Goal: Information Seeking & Learning: Learn about a topic

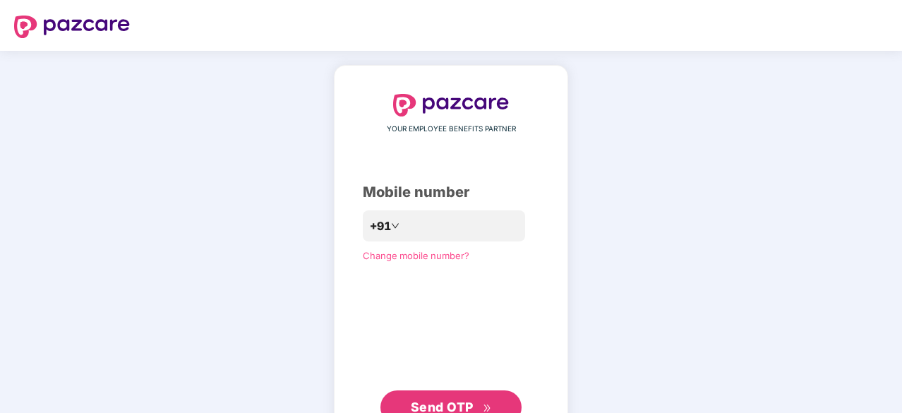
scroll to position [53, 0]
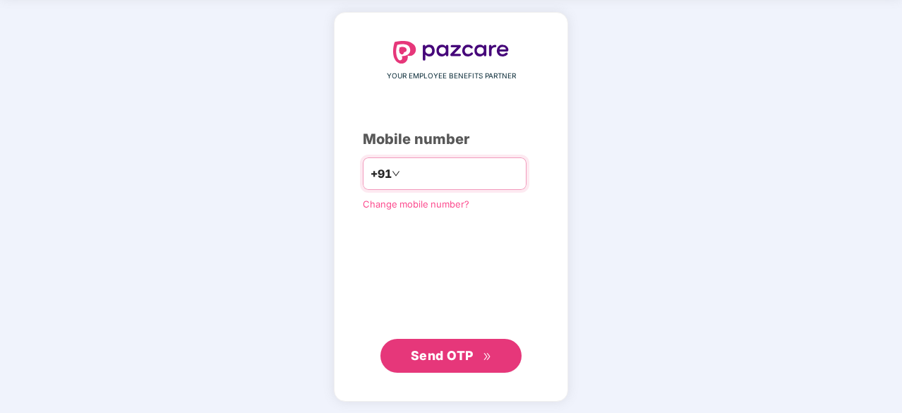
click at [435, 166] on input "**********" at bounding box center [461, 173] width 116 height 23
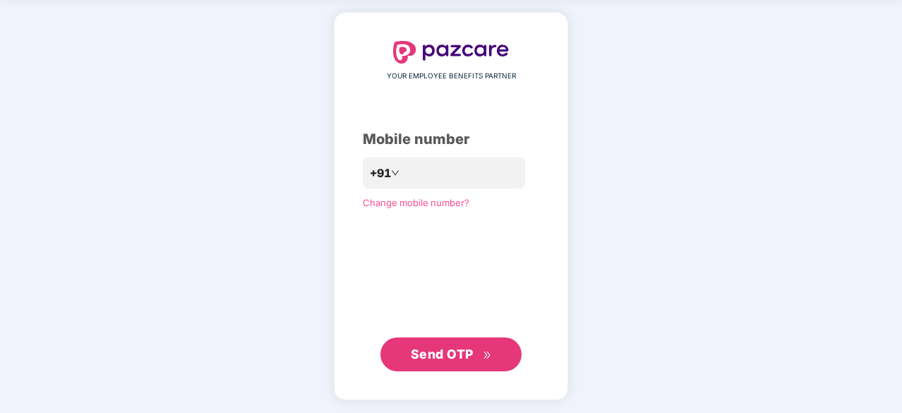
click at [416, 356] on span "Send OTP" at bounding box center [442, 354] width 63 height 15
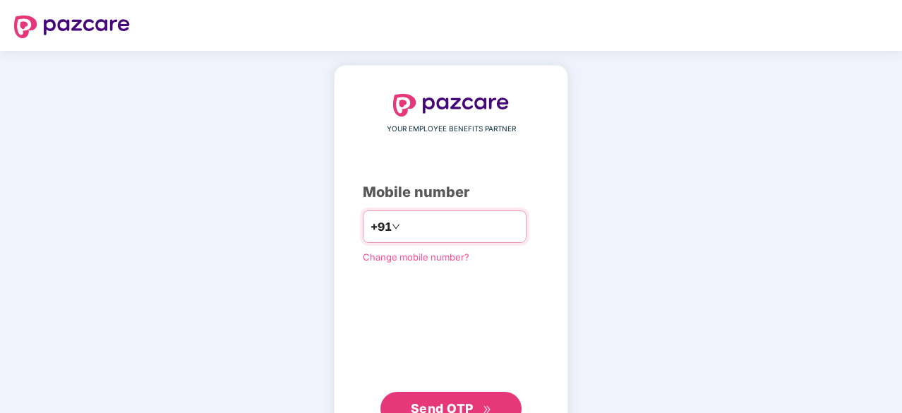
click at [519, 224] on input "number" at bounding box center [461, 226] width 116 height 23
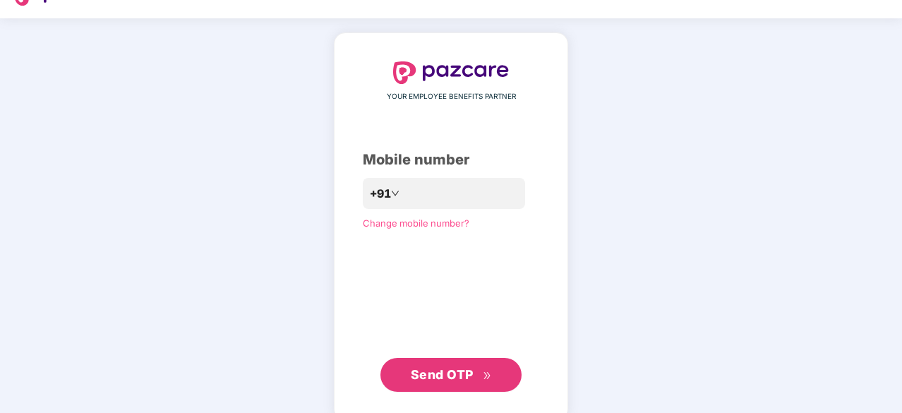
click at [449, 388] on div "**********" at bounding box center [451, 226] width 234 height 388
click at [459, 375] on span "Send OTP" at bounding box center [442, 374] width 63 height 15
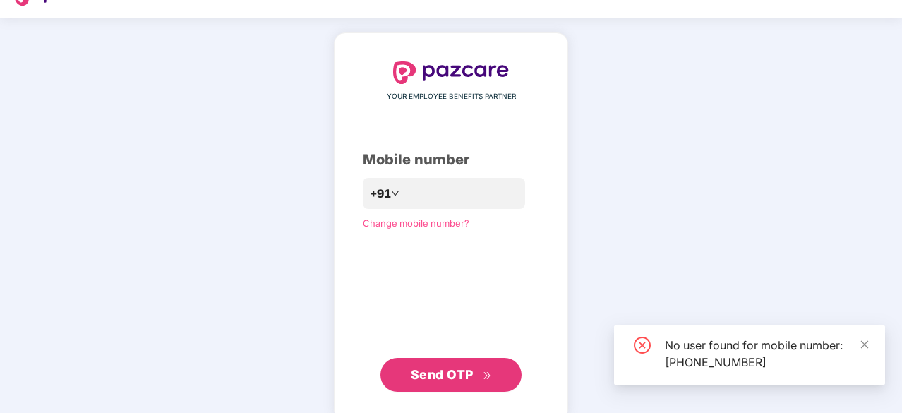
click at [459, 375] on span "Send OTP" at bounding box center [442, 374] width 63 height 15
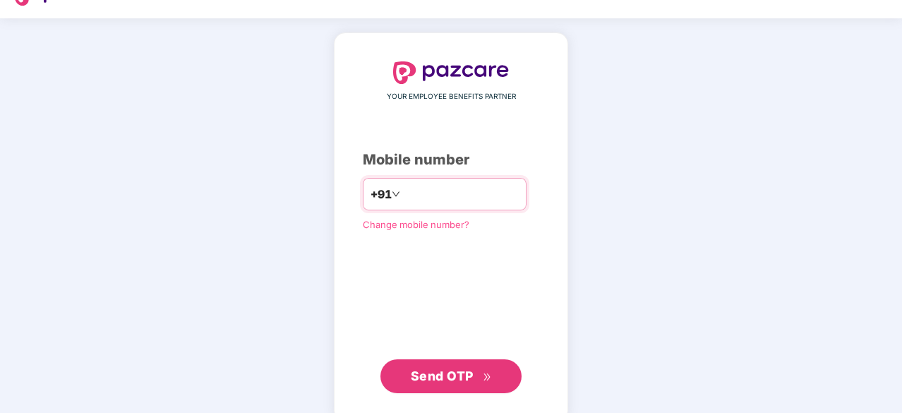
click at [457, 200] on input "**********" at bounding box center [461, 194] width 116 height 23
type input "*"
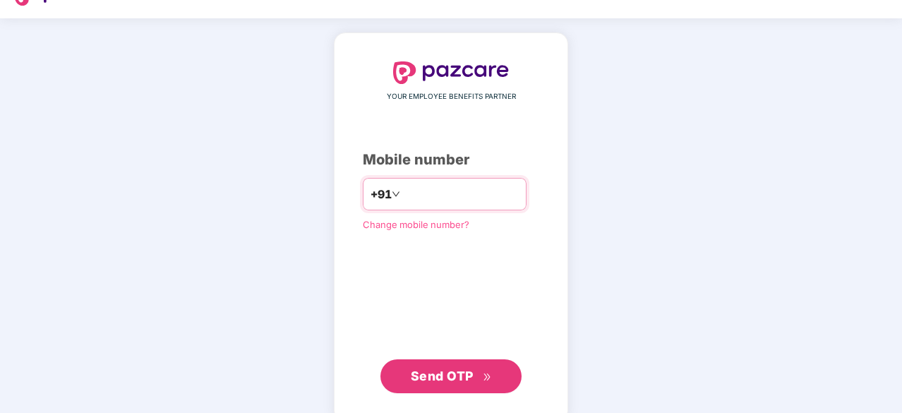
type input "**********"
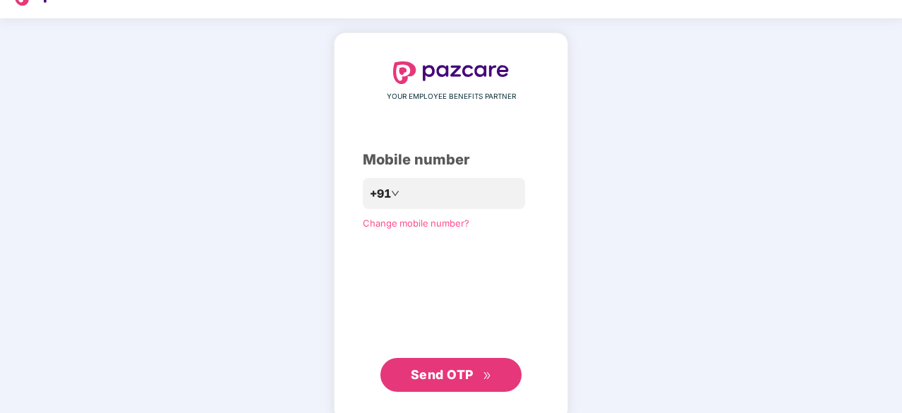
click at [474, 366] on span "Send OTP" at bounding box center [451, 375] width 81 height 20
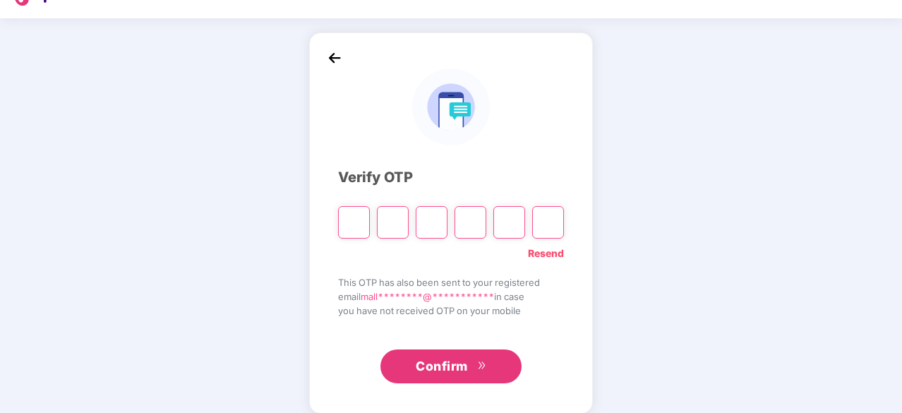
scroll to position [0, 0]
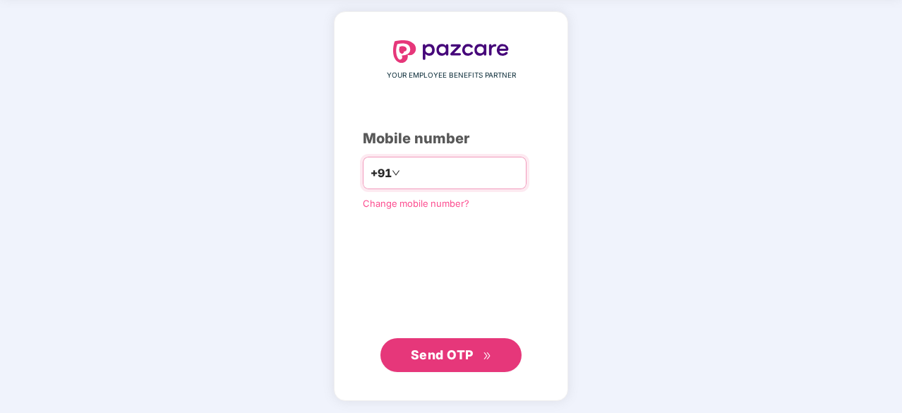
type input "**********"
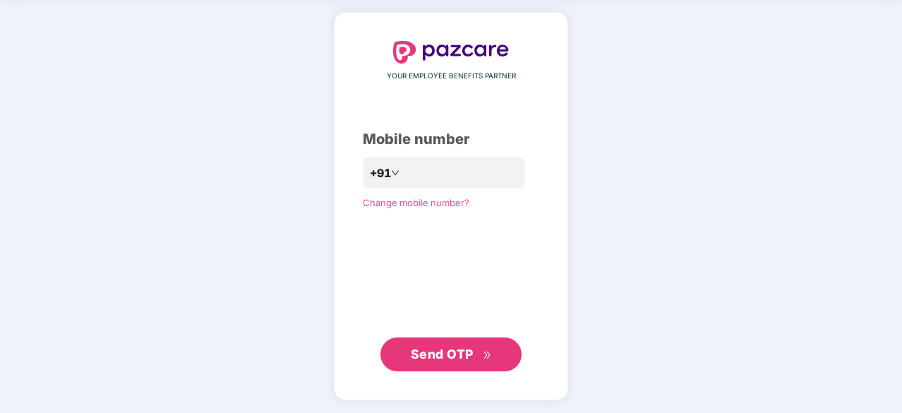
click at [440, 361] on span "Send OTP" at bounding box center [442, 354] width 63 height 15
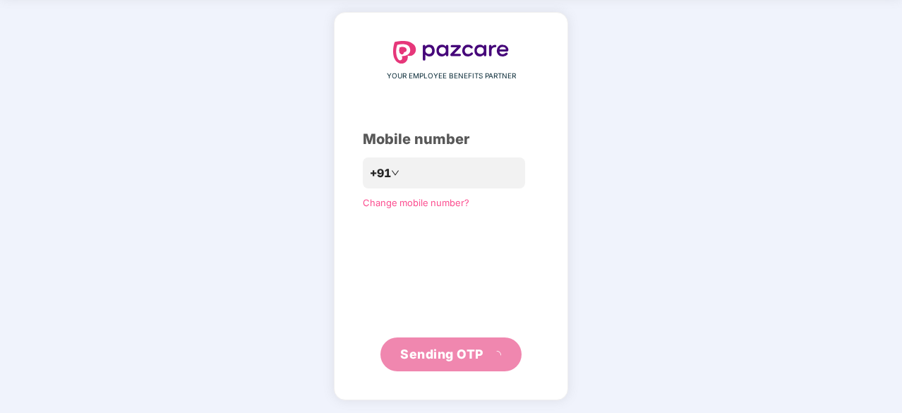
scroll to position [47, 0]
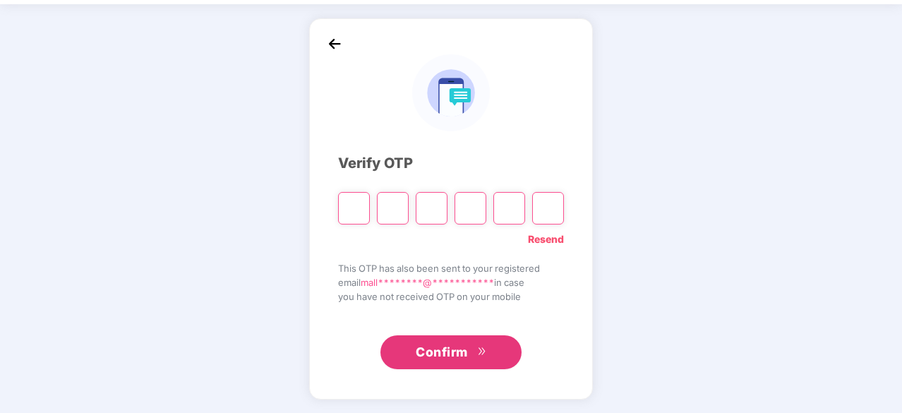
type input "*"
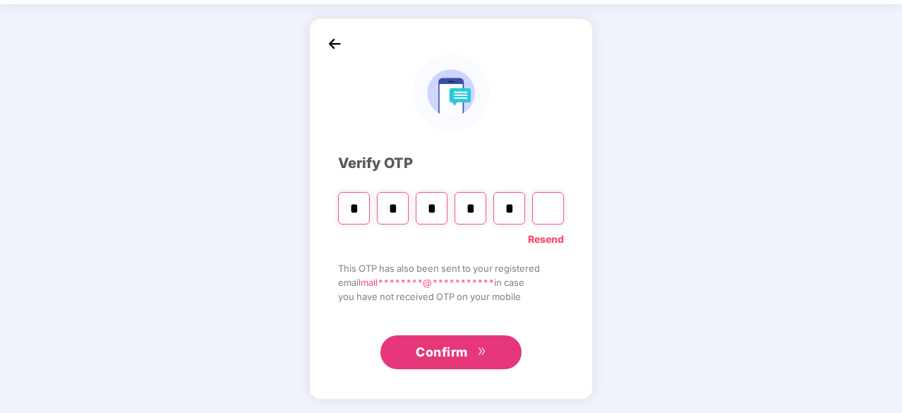
type input "*"
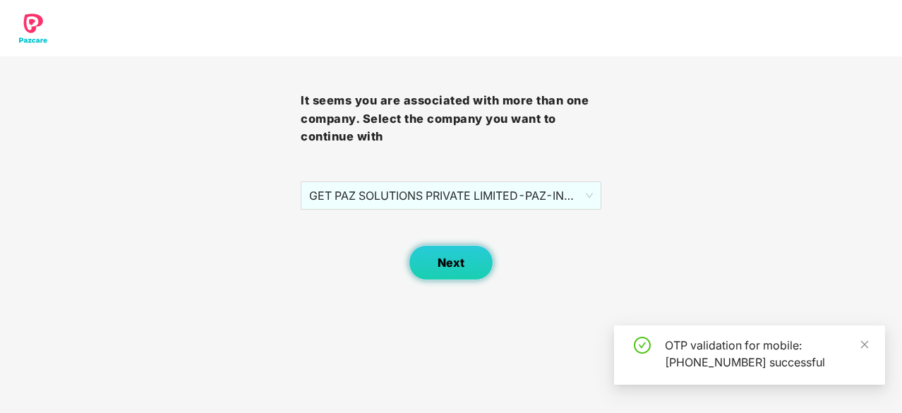
click at [452, 263] on span "Next" at bounding box center [451, 262] width 27 height 13
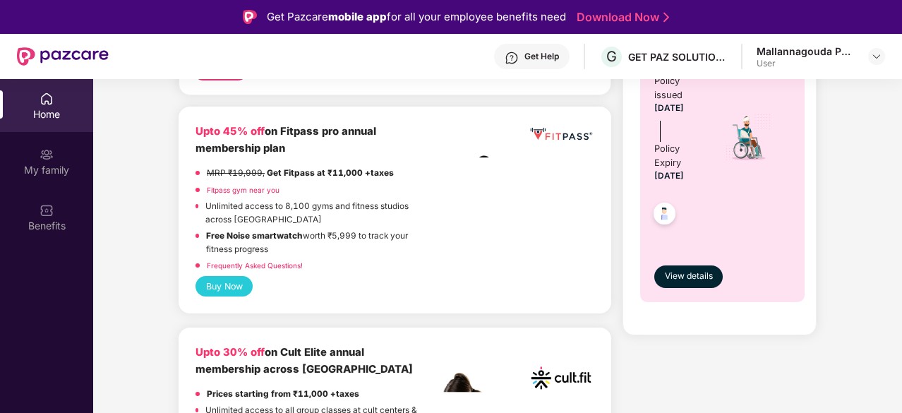
scroll to position [246, 0]
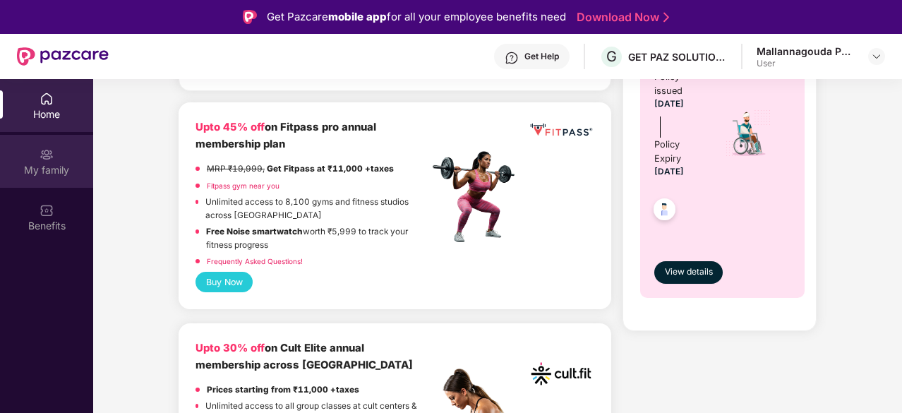
click at [28, 169] on div "My family" at bounding box center [46, 170] width 93 height 14
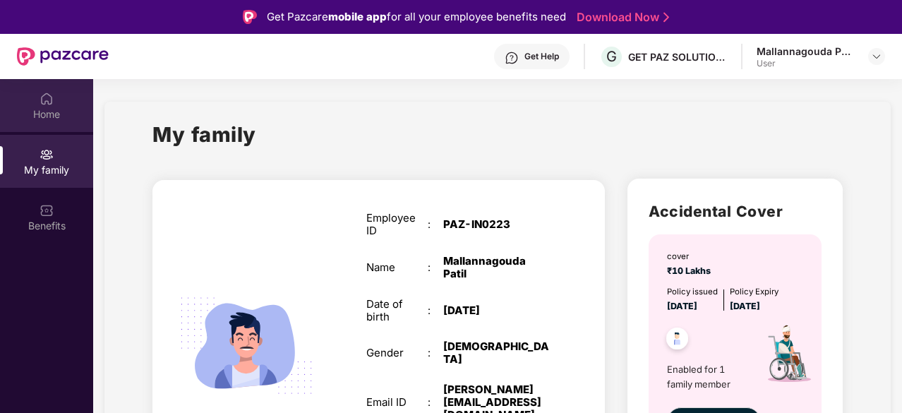
click at [49, 102] on img at bounding box center [47, 99] width 14 height 14
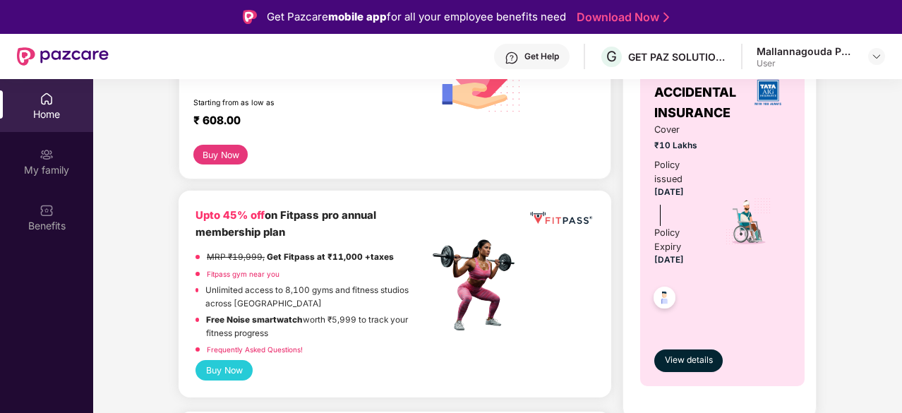
scroll to position [157, 0]
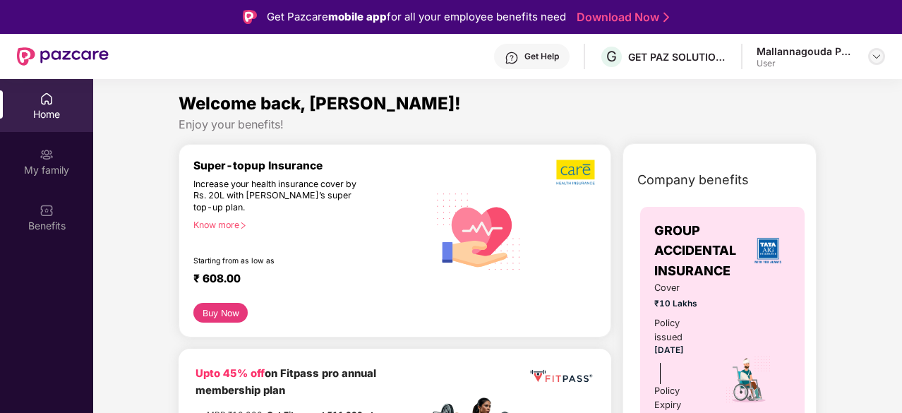
click at [879, 52] on img at bounding box center [876, 56] width 11 height 11
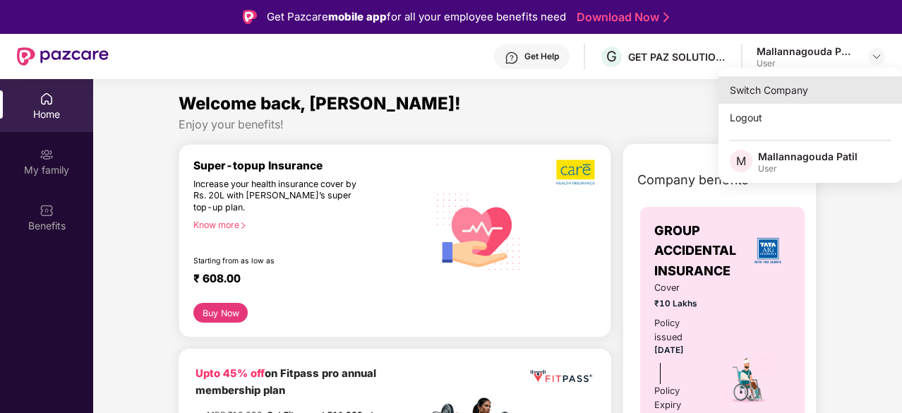
click at [772, 90] on div "Switch Company" at bounding box center [809, 90] width 183 height 28
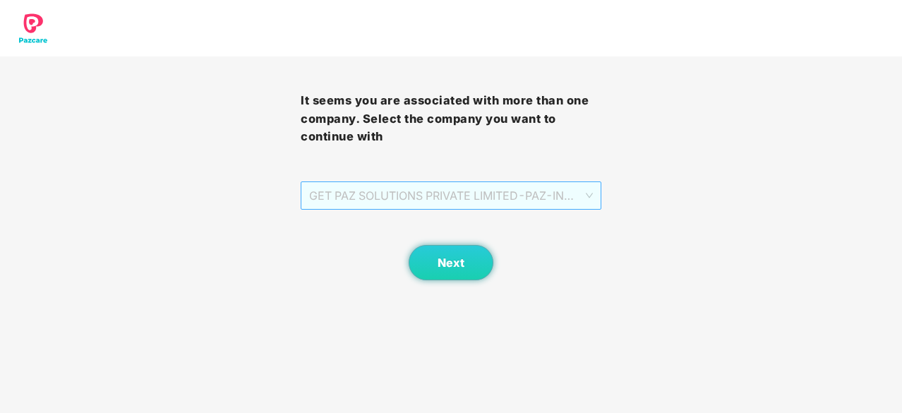
click at [488, 185] on span "GET PAZ SOLUTIONS PRIVATE LIMITED - PAZ-IN0223 - EMPLOYEE" at bounding box center [451, 195] width 284 height 27
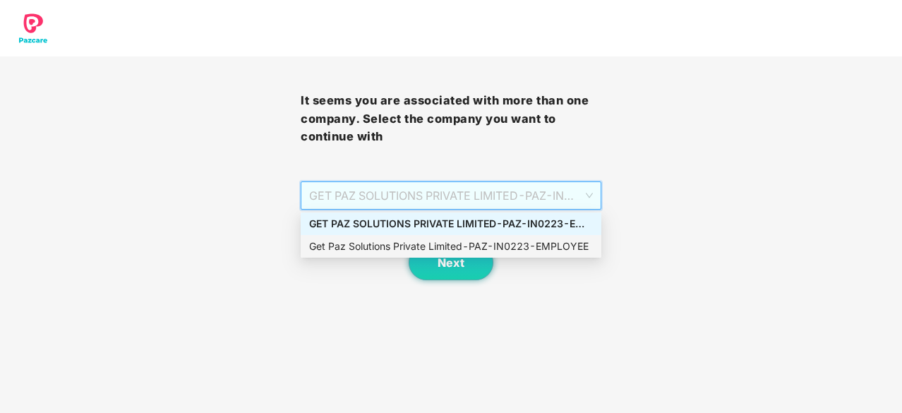
click at [479, 245] on div "Get Paz Solutions Private Limited - PAZ-IN0223 - EMPLOYEE" at bounding box center [451, 247] width 284 height 16
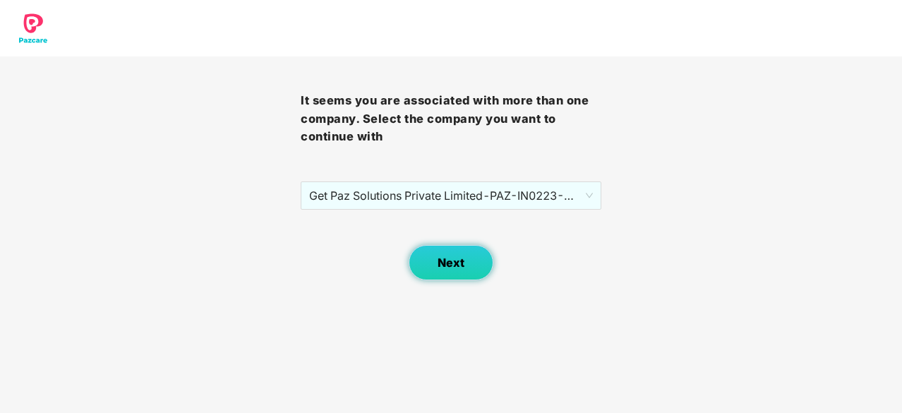
click at [462, 258] on span "Next" at bounding box center [451, 262] width 27 height 13
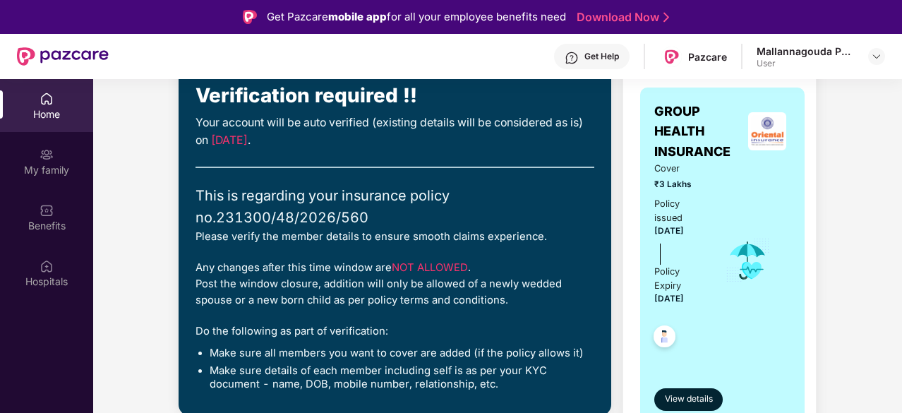
scroll to position [120, 0]
click at [682, 392] on span "View details" at bounding box center [689, 398] width 48 height 13
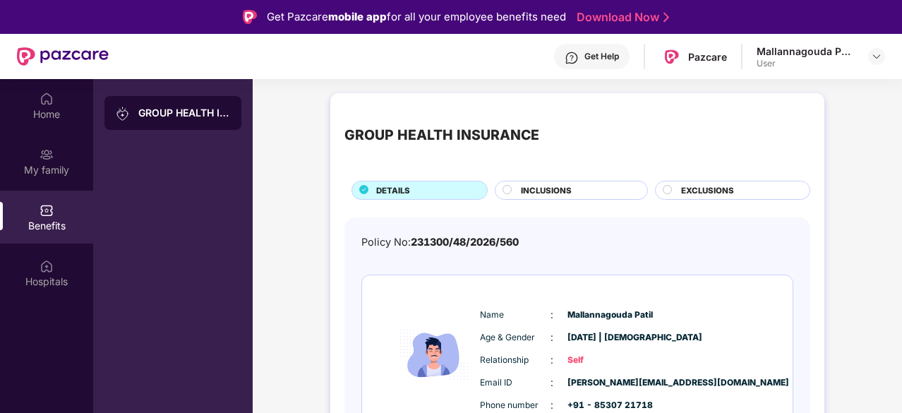
click at [586, 185] on div "INCLUSIONS" at bounding box center [577, 191] width 126 height 15
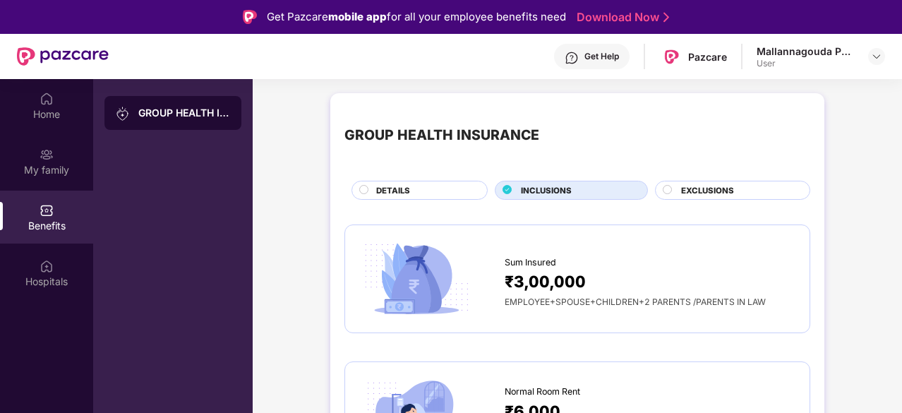
click at [431, 193] on div "DETAILS" at bounding box center [424, 191] width 111 height 15
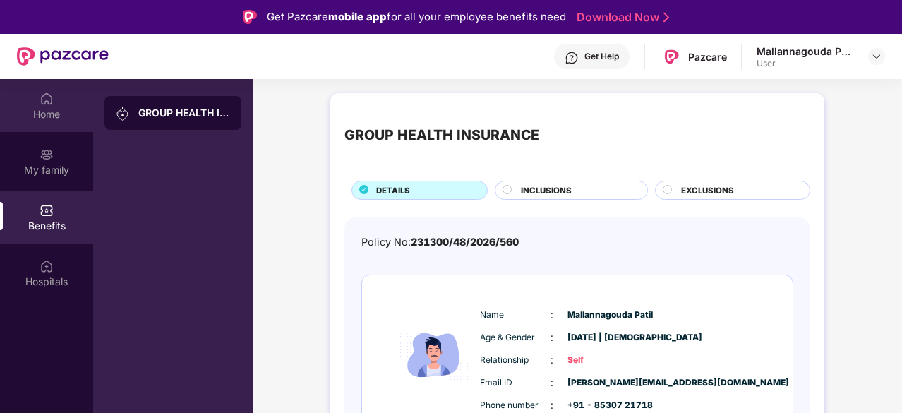
click at [59, 119] on div "Home" at bounding box center [46, 114] width 93 height 14
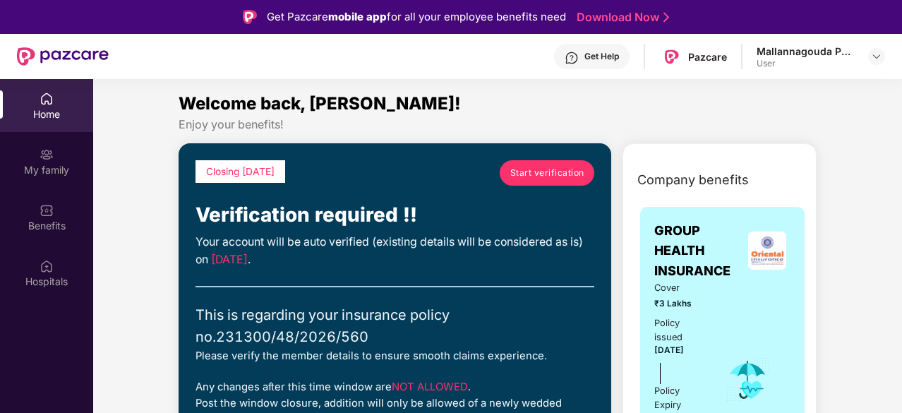
click at [551, 167] on span "Start verification" at bounding box center [547, 172] width 74 height 13
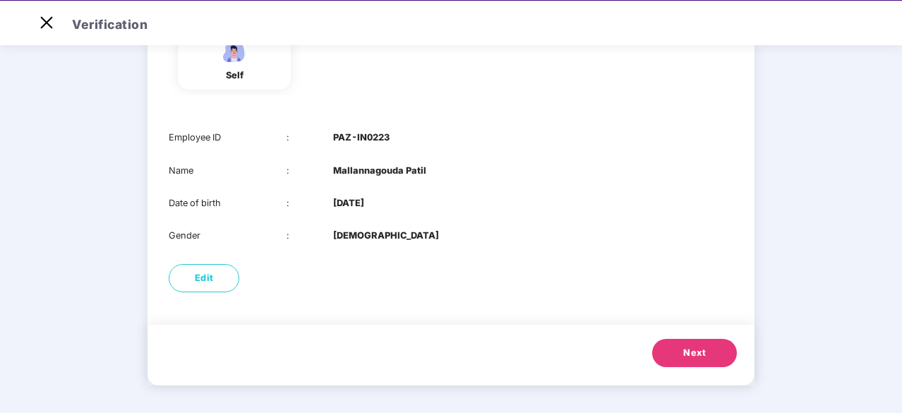
scroll to position [34, 0]
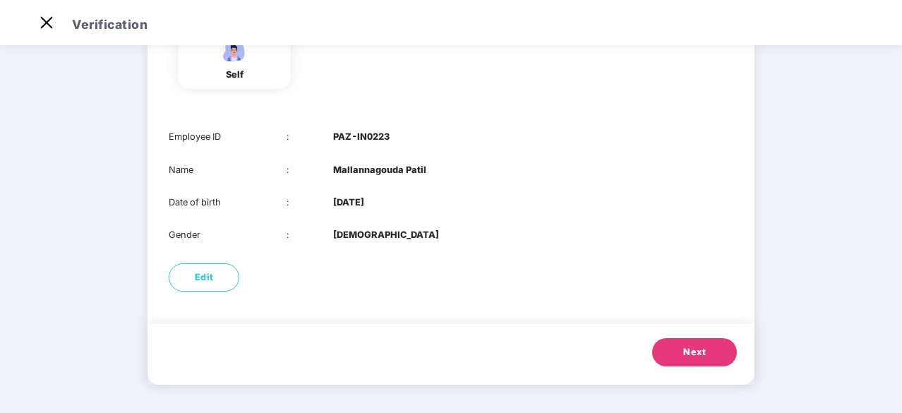
click at [678, 347] on button "Next" at bounding box center [694, 352] width 85 height 28
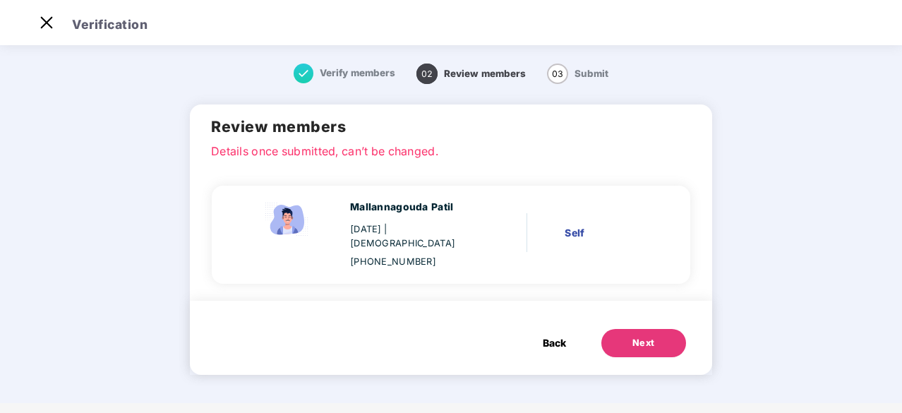
scroll to position [0, 0]
click at [622, 330] on button "Next" at bounding box center [643, 343] width 85 height 28
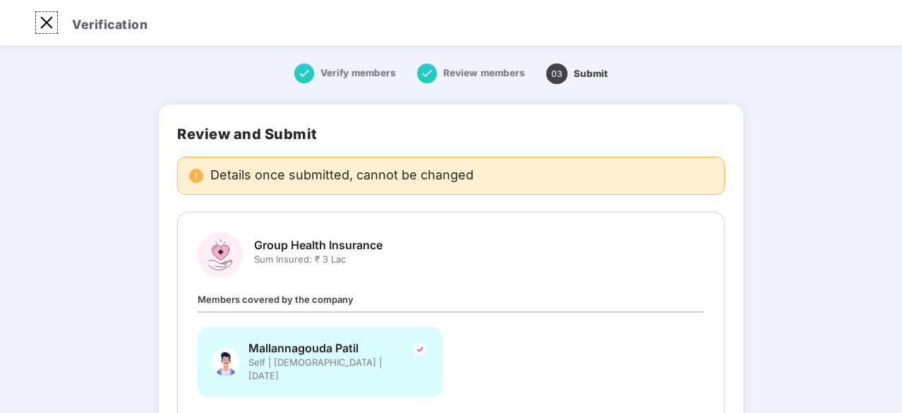
click at [51, 32] on img at bounding box center [46, 22] width 23 height 23
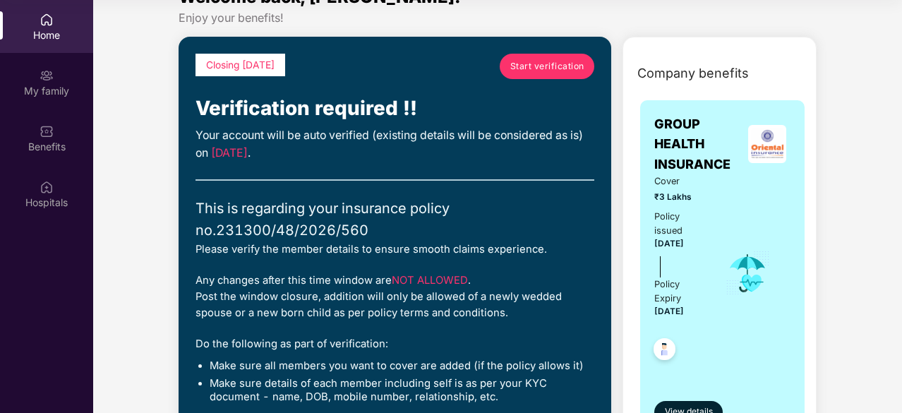
scroll to position [28, 0]
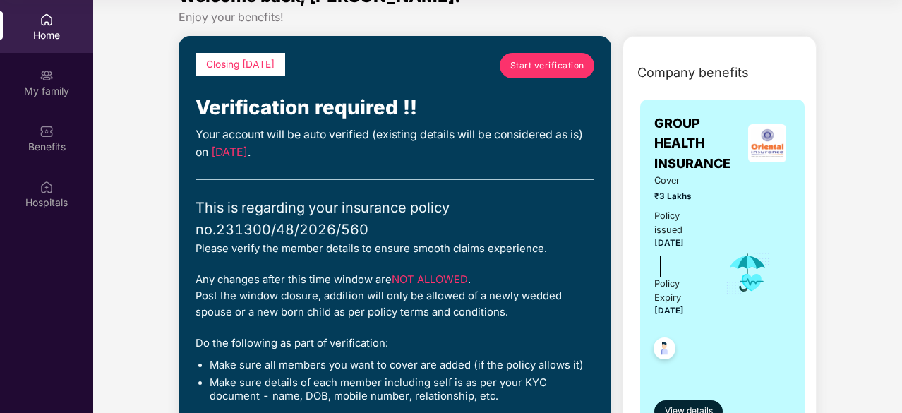
click at [560, 73] on link "Start verification" at bounding box center [547, 65] width 95 height 25
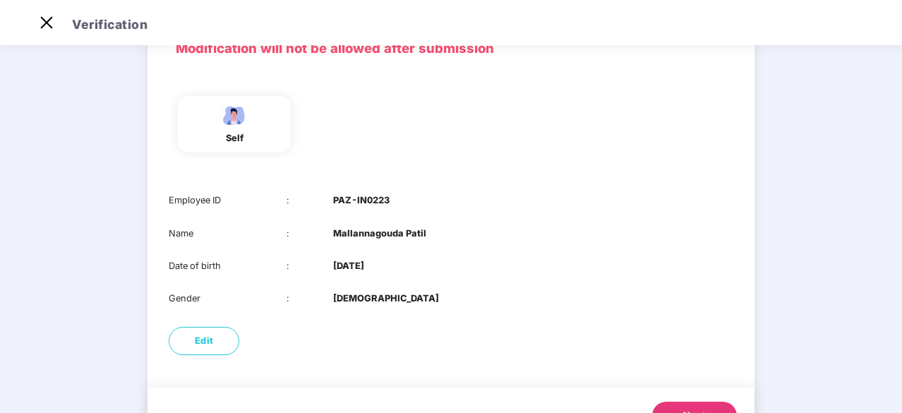
scroll to position [143, 0]
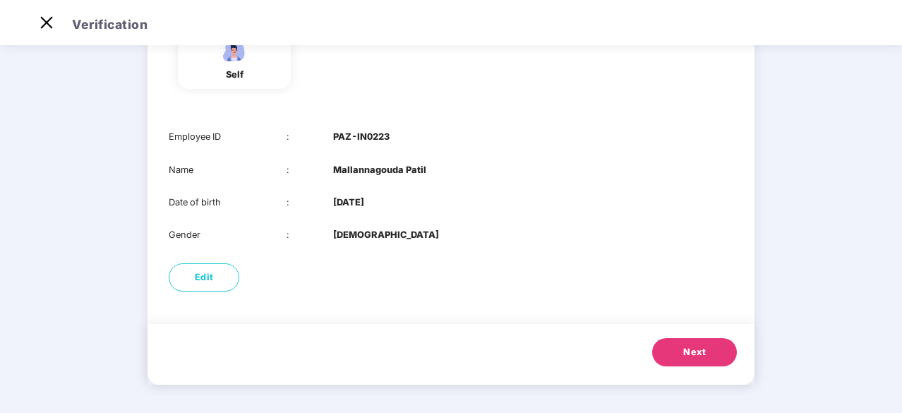
click at [678, 353] on button "Next" at bounding box center [694, 352] width 85 height 28
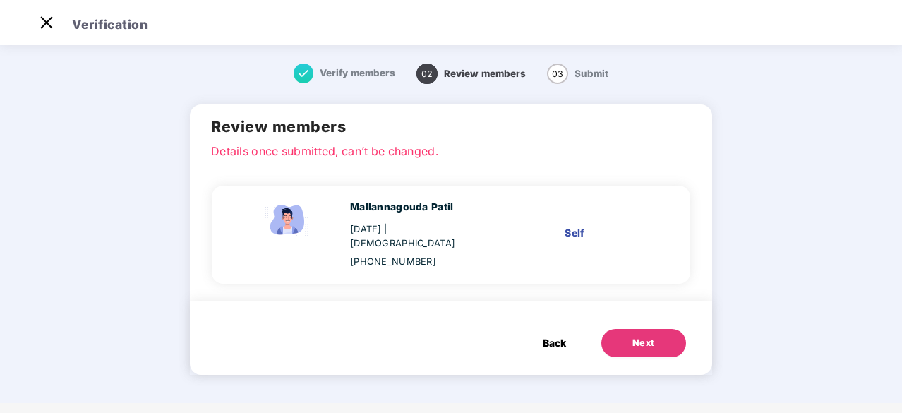
scroll to position [0, 0]
click at [47, 18] on img at bounding box center [46, 22] width 23 height 23
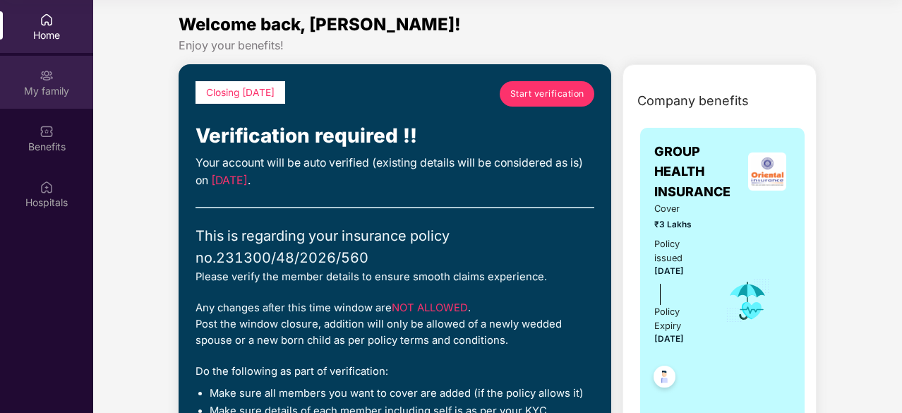
click at [58, 84] on div "My family" at bounding box center [46, 91] width 93 height 14
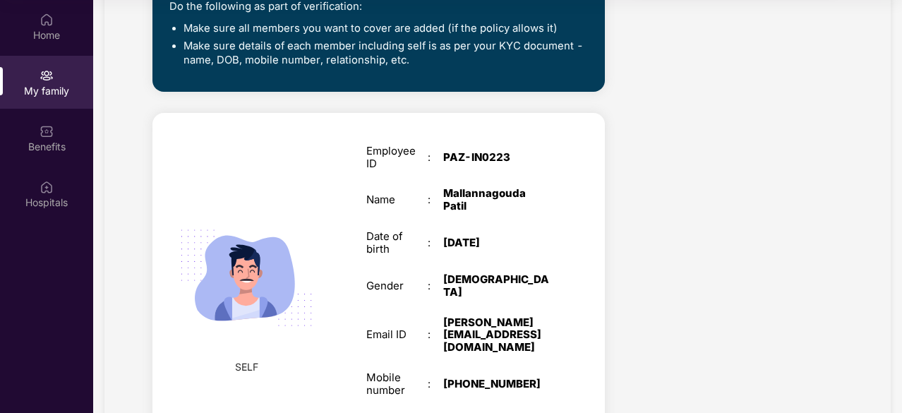
scroll to position [431, 0]
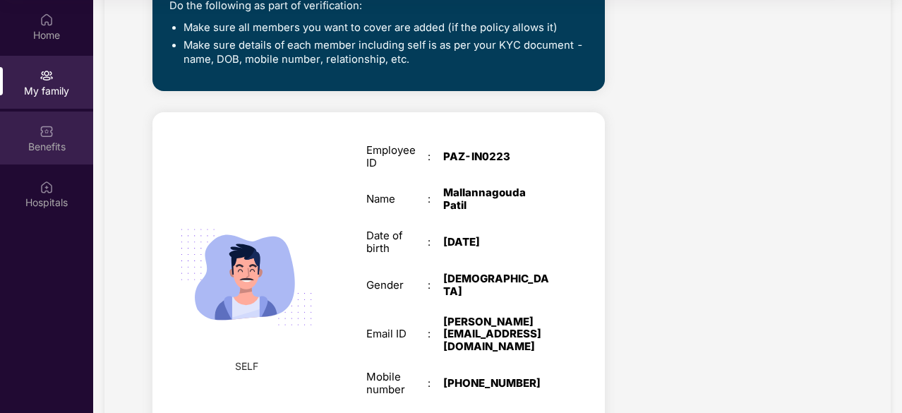
click at [49, 136] on img at bounding box center [47, 131] width 14 height 14
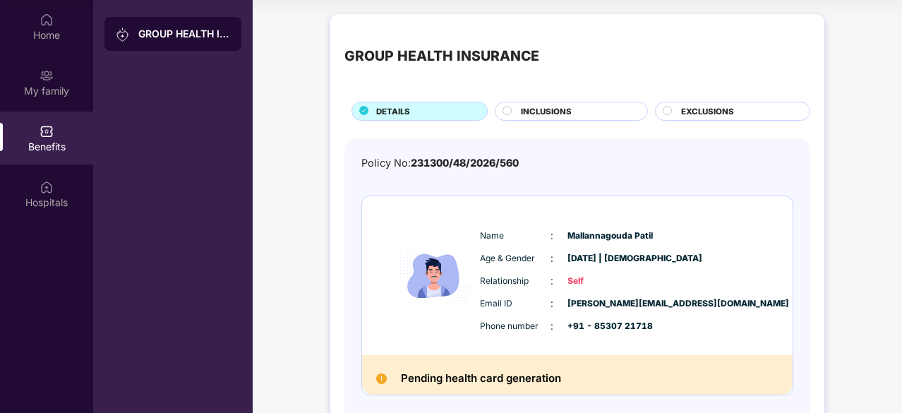
click at [542, 115] on span "INCLUSIONS" at bounding box center [546, 111] width 51 height 13
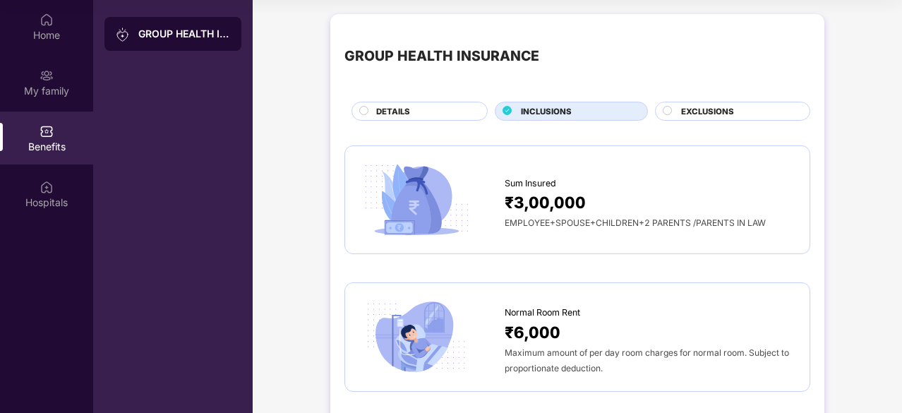
click at [562, 215] on div "EMPLOYEE+SPOUSE+CHILDREN+2 PARENTS /PARENTS IN LAW" at bounding box center [650, 223] width 291 height 16
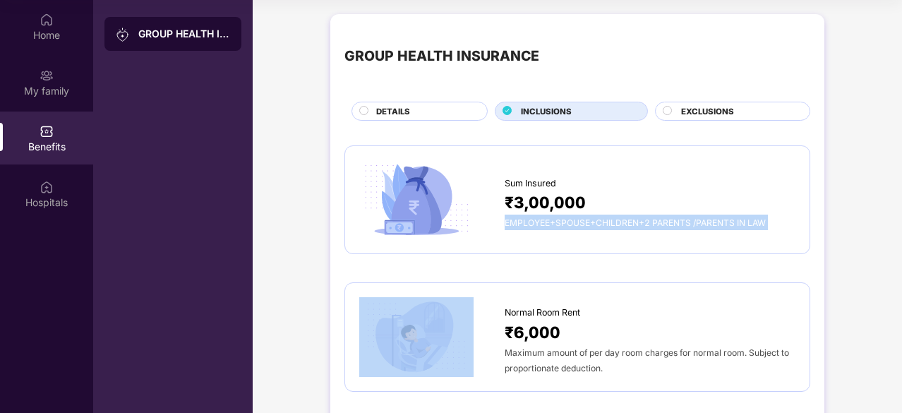
click at [562, 215] on div "EMPLOYEE+SPOUSE+CHILDREN+2 PARENTS /PARENTS IN LAW" at bounding box center [650, 223] width 291 height 16
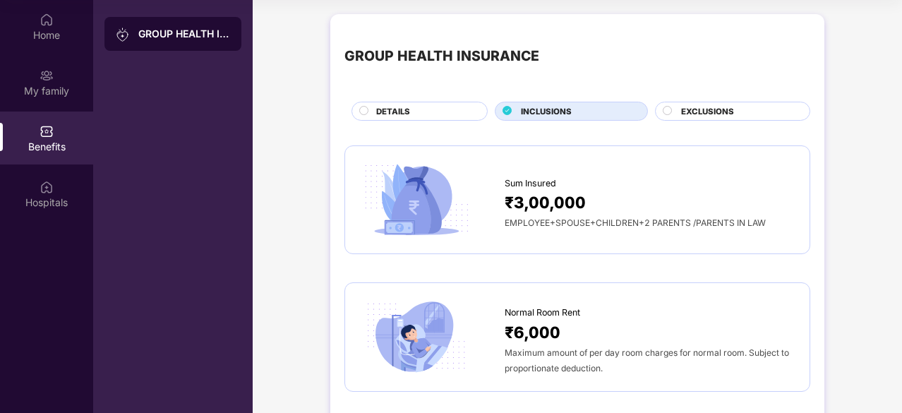
click at [606, 182] on div "Sum Insured" at bounding box center [650, 179] width 291 height 21
click at [728, 107] on span "EXCLUSIONS" at bounding box center [707, 111] width 53 height 13
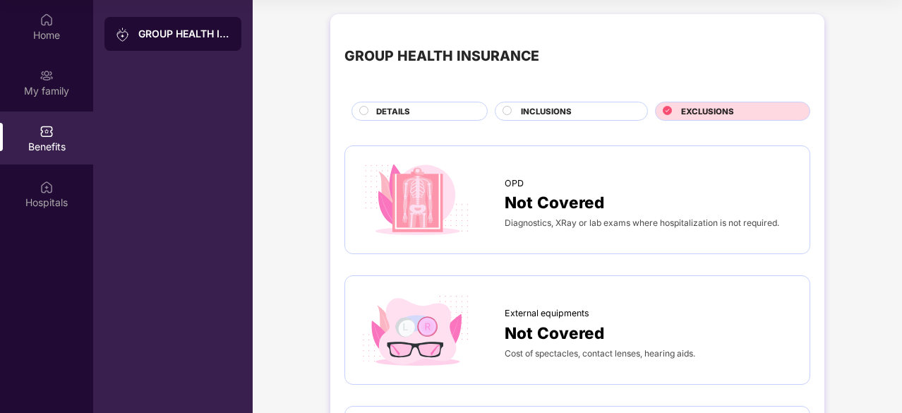
click at [623, 105] on div "INCLUSIONS" at bounding box center [577, 112] width 126 height 15
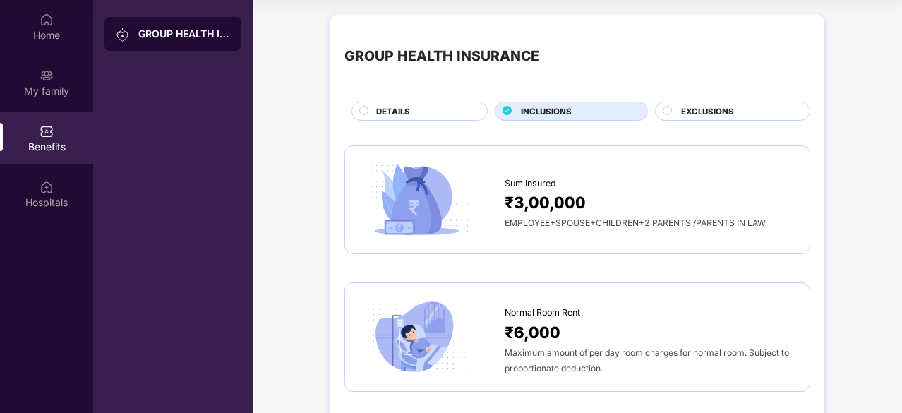
click at [548, 173] on div "Sum Insured" at bounding box center [650, 179] width 291 height 21
click at [438, 109] on div "DETAILS" at bounding box center [424, 112] width 111 height 15
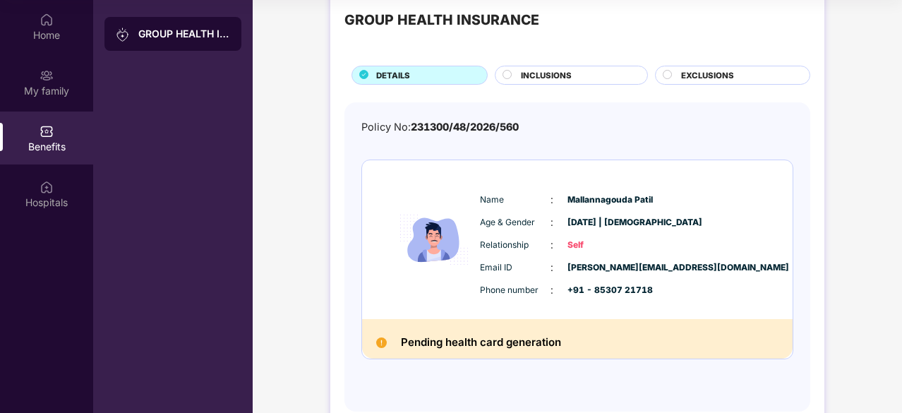
scroll to position [37, 0]
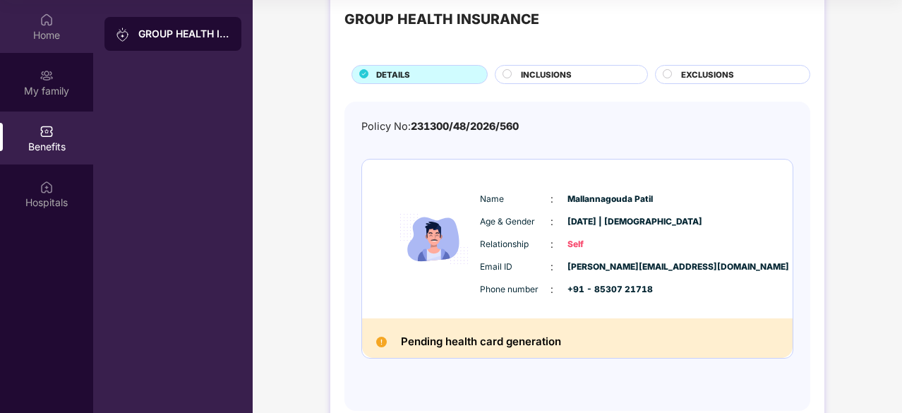
click at [43, 36] on div "Home" at bounding box center [46, 35] width 93 height 14
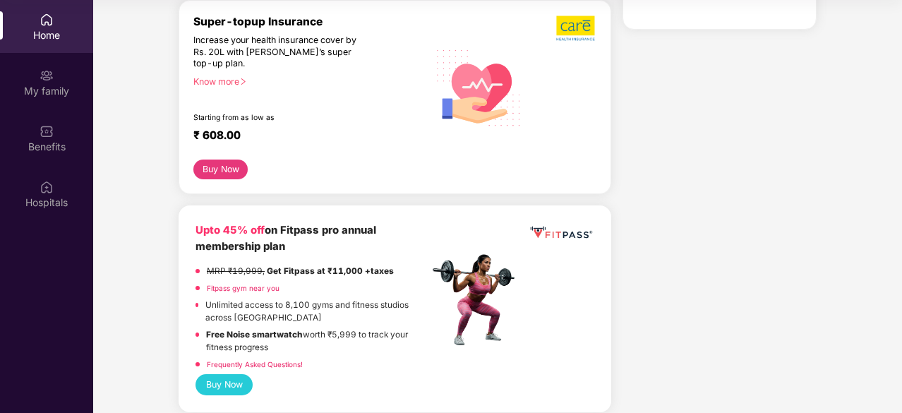
scroll to position [466, 0]
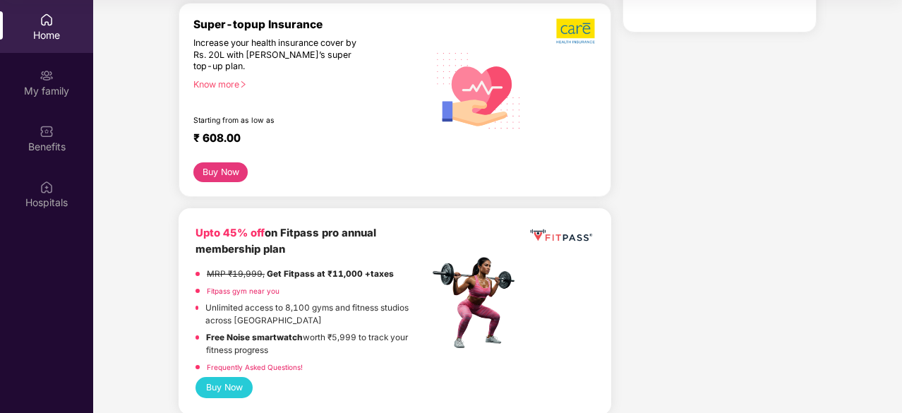
click at [228, 83] on div "Know more" at bounding box center [306, 84] width 227 height 10
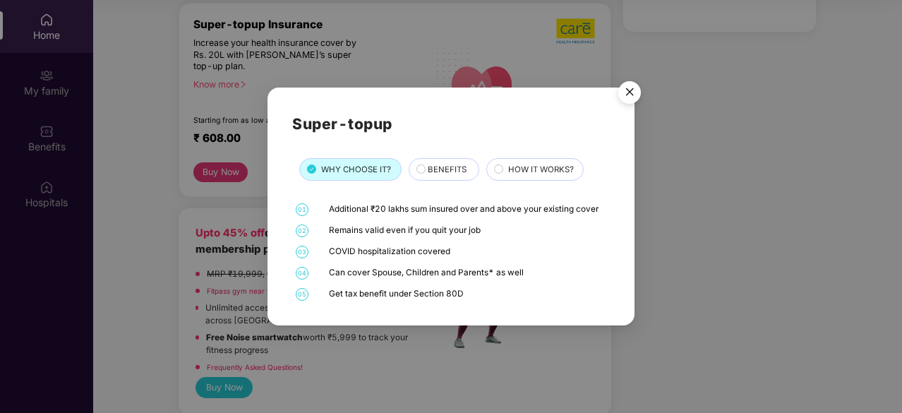
click at [435, 167] on span "BENEFITS" at bounding box center [447, 169] width 39 height 13
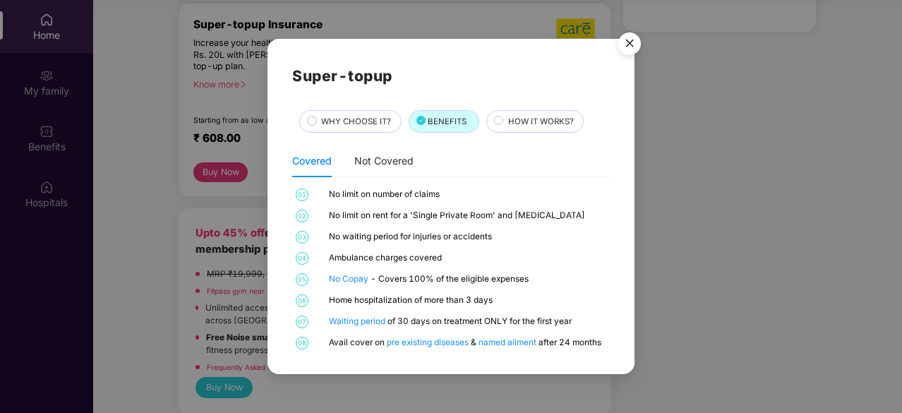
click at [534, 114] on div "HOW IT WORKS?" at bounding box center [534, 121] width 97 height 23
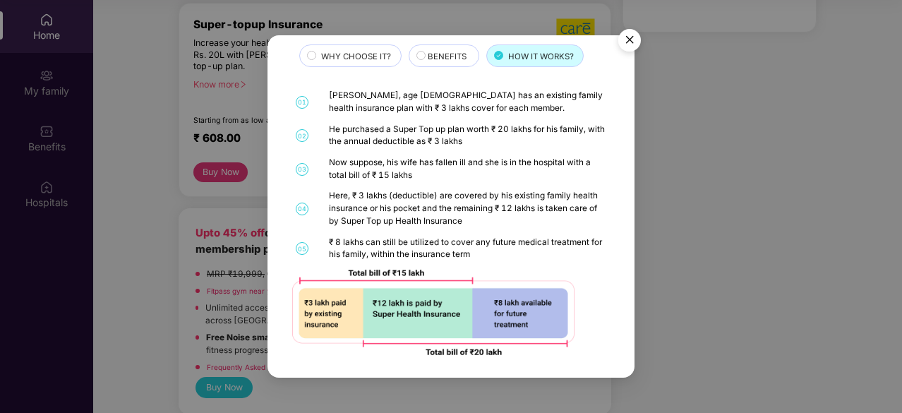
scroll to position [64, 0]
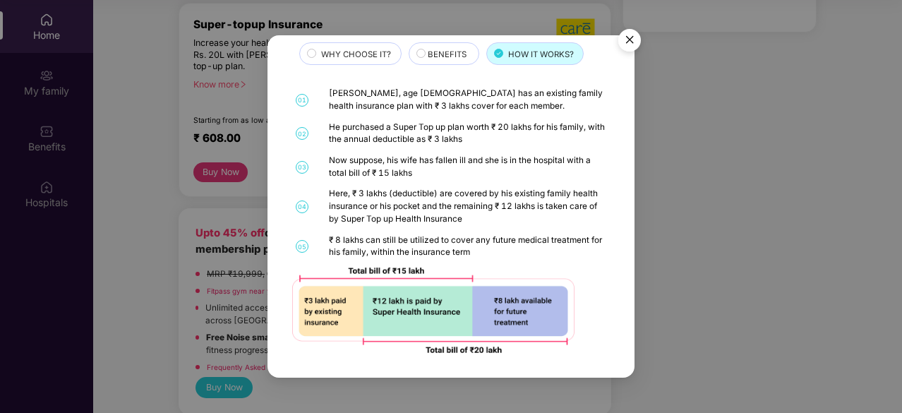
click at [350, 50] on span "WHY CHOOSE IT?" at bounding box center [356, 54] width 70 height 13
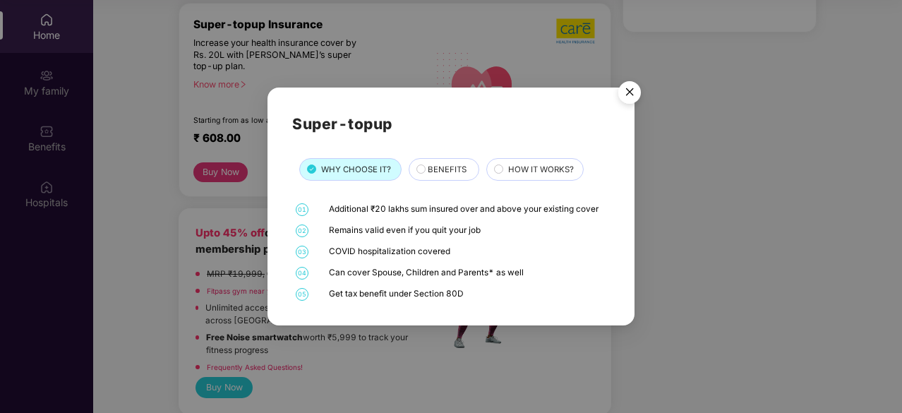
click at [629, 94] on img "Close" at bounding box center [630, 95] width 40 height 40
